Goal: Complete application form

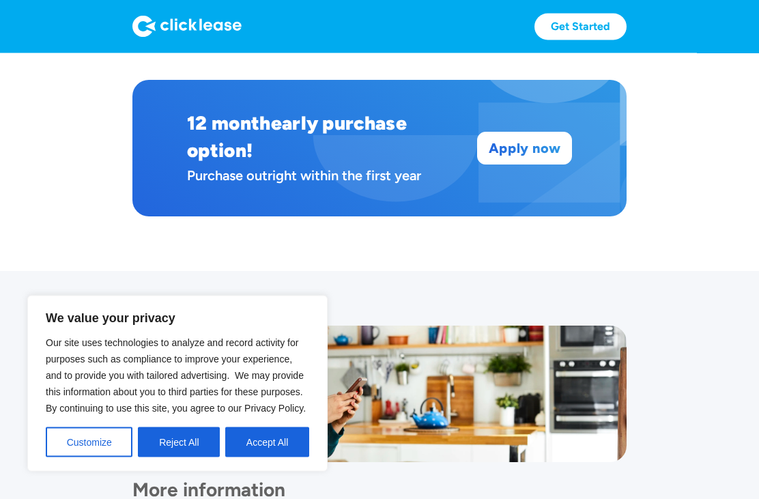
scroll to position [880, 0]
click at [538, 159] on link "Apply now" at bounding box center [525, 147] width 94 height 31
